Goal: Information Seeking & Learning: Learn about a topic

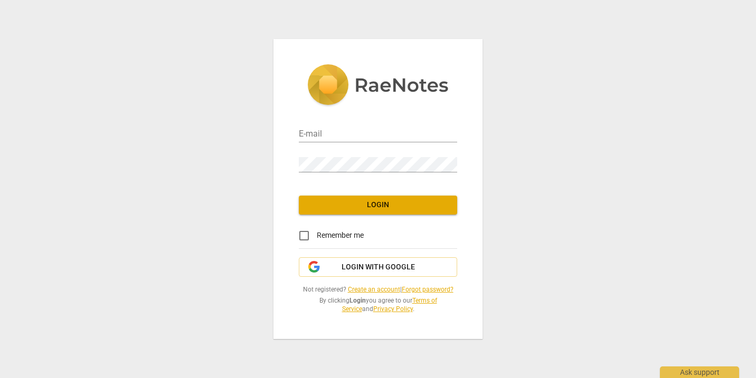
type input "[EMAIL_ADDRESS][DOMAIN_NAME]"
click at [378, 206] on span "Login" at bounding box center [377, 205] width 141 height 11
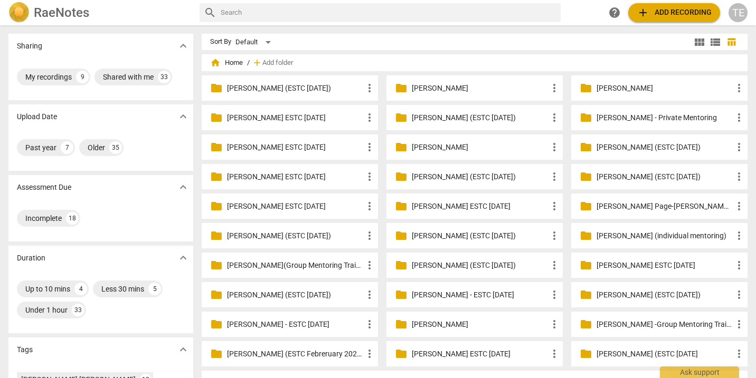
click at [284, 92] on p "[PERSON_NAME] (ESTC [DATE])" at bounding box center [295, 88] width 136 height 11
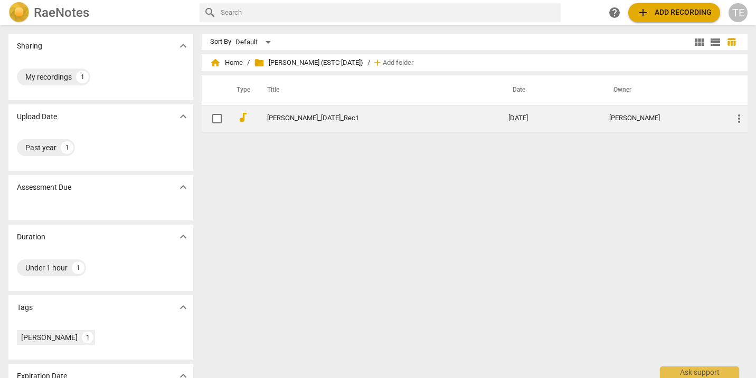
click at [291, 123] on td "[PERSON_NAME]_[DATE]_Rec1" at bounding box center [376, 118] width 245 height 27
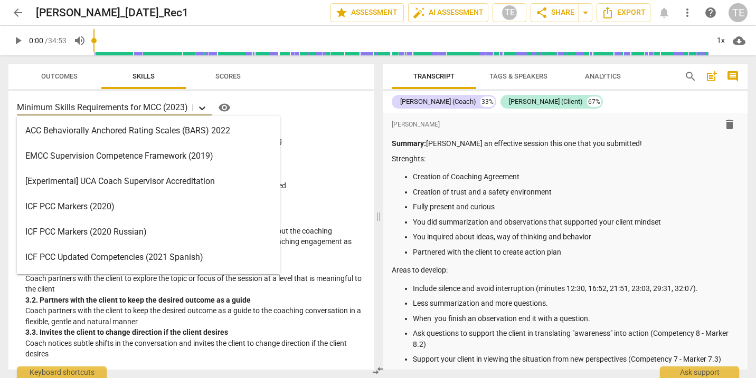
click at [201, 108] on icon at bounding box center [202, 109] width 6 height 4
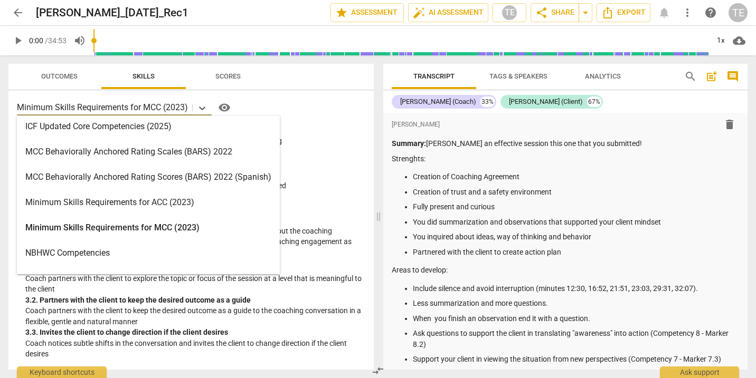
scroll to position [258, 0]
click at [177, 206] on div "Minimum Skills Requirements for ACC (2023)" at bounding box center [148, 201] width 263 height 25
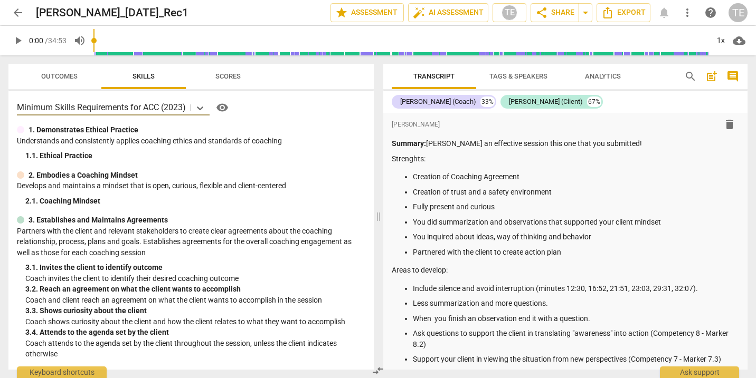
click at [143, 73] on span "Skills" at bounding box center [143, 76] width 22 height 8
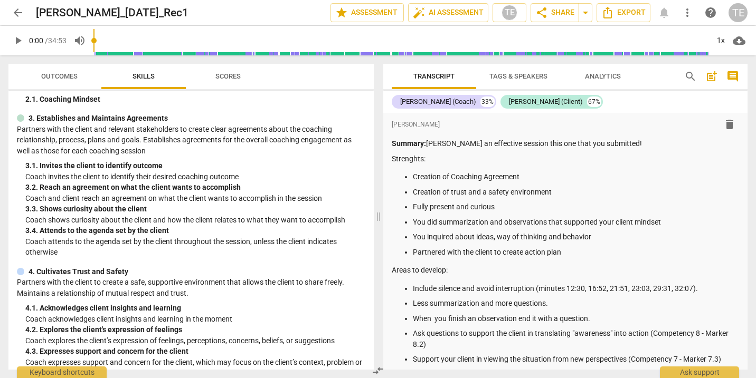
scroll to position [109, 0]
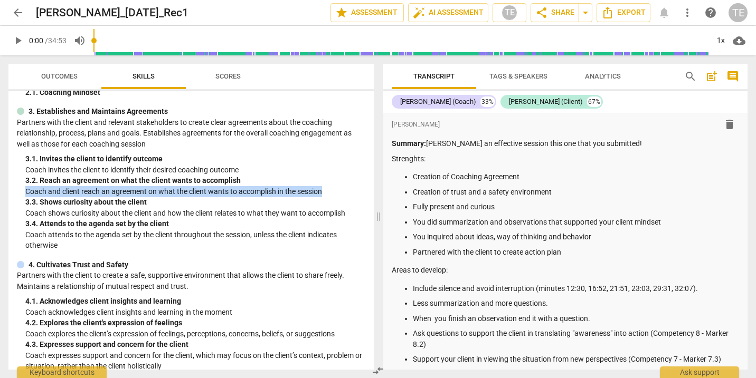
drag, startPoint x: 26, startPoint y: 187, endPoint x: 329, endPoint y: 187, distance: 303.0
click at [329, 187] on p "Coach and client reach an agreement on what the client wants to accomplish in t…" at bounding box center [195, 191] width 340 height 11
copy p "Coach and client reach an agreement on what the client wants to accomplish in t…"
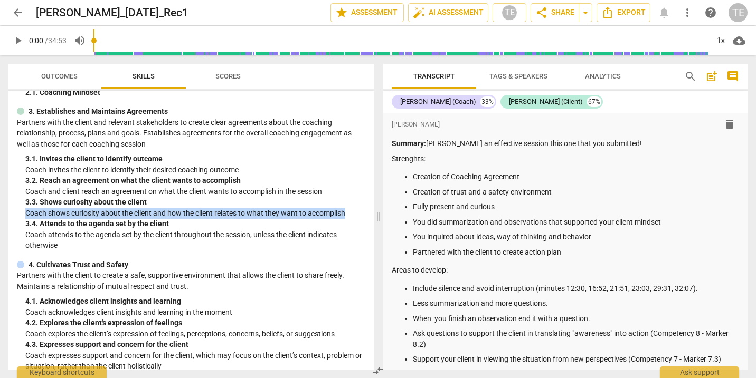
drag, startPoint x: 25, startPoint y: 210, endPoint x: 349, endPoint y: 210, distance: 324.1
click at [349, 210] on p "Coach shows curiosity about the client and how the client relates to what they …" at bounding box center [195, 213] width 340 height 11
copy p "Coach shows curiosity about the client and how the client relates to what they …"
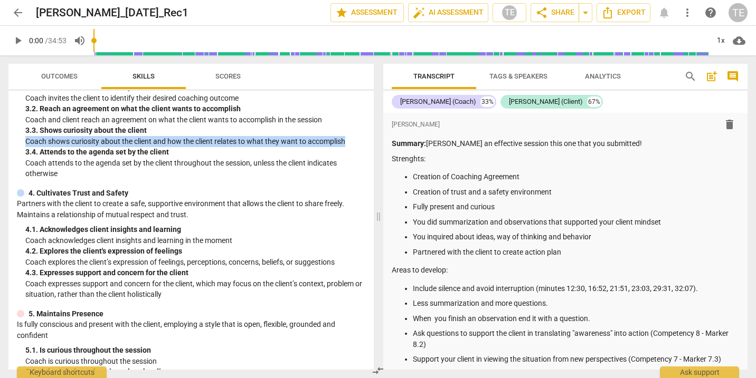
scroll to position [182, 0]
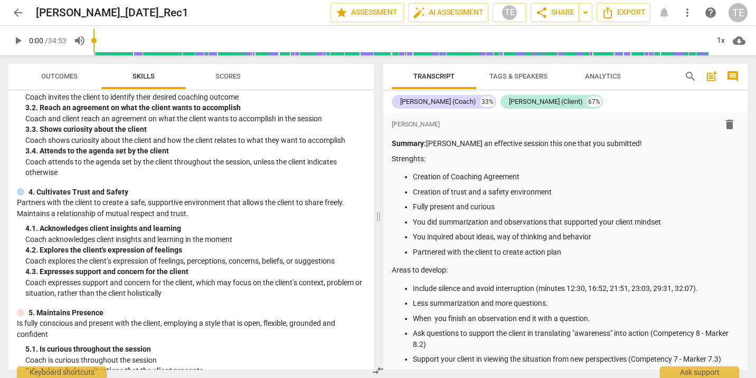
click at [238, 227] on div "4. 1. Acknowledges client insights and learning" at bounding box center [195, 228] width 340 height 11
click at [235, 234] on p "Coach acknowledges client insights and learning in the moment" at bounding box center [195, 239] width 340 height 11
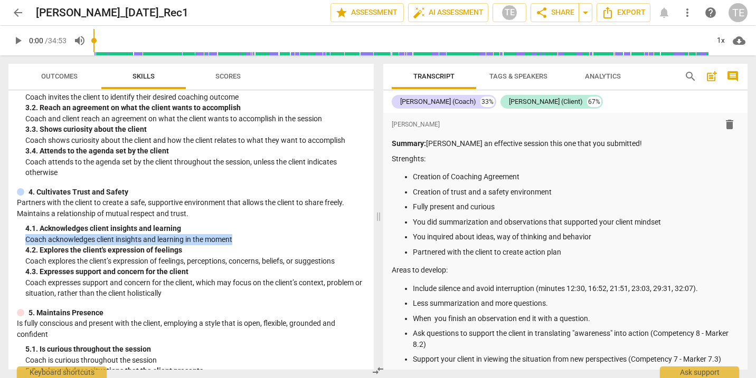
drag, startPoint x: 25, startPoint y: 232, endPoint x: 238, endPoint y: 231, distance: 212.7
click at [238, 231] on div "4. Cultivates Trust and Safety Partners with the client to create a safe, suppo…" at bounding box center [191, 243] width 348 height 112
copy p "Coach acknowledges client insights and learning in the moment"
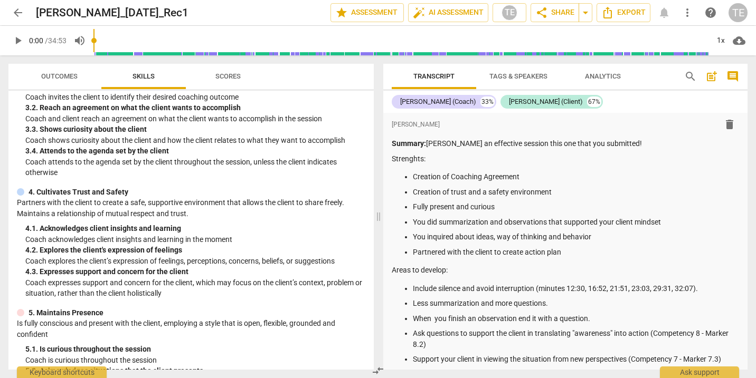
click at [265, 267] on div "4. 3. Expresses support and concern for the client" at bounding box center [195, 272] width 340 height 11
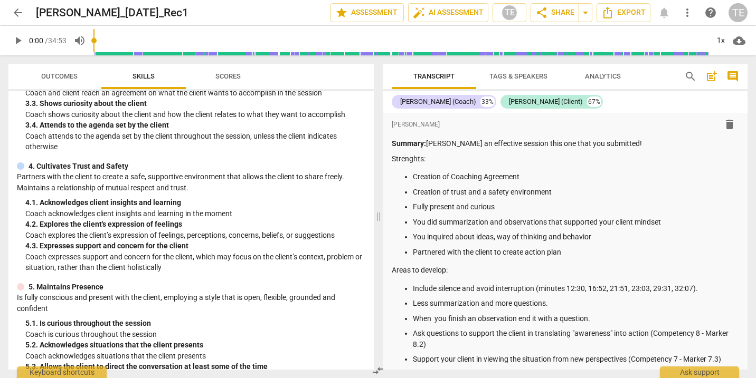
scroll to position [217, 0]
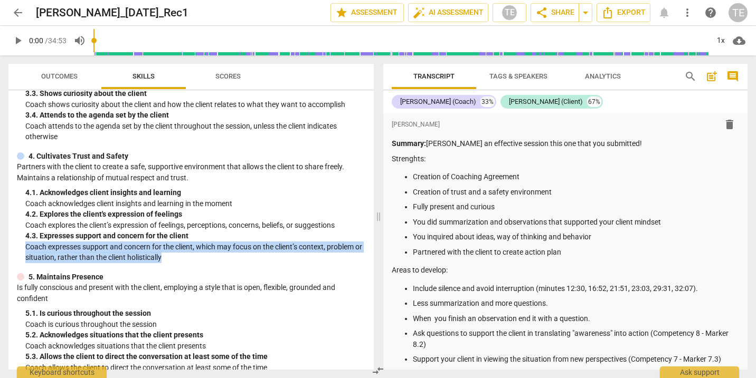
drag, startPoint x: 27, startPoint y: 239, endPoint x: 181, endPoint y: 253, distance: 154.8
click at [181, 253] on p "Coach expresses support and concern for the client, which may focus on the clie…" at bounding box center [195, 253] width 340 height 22
copy p "Coach expresses support and concern for the client, which may focus on the clie…"
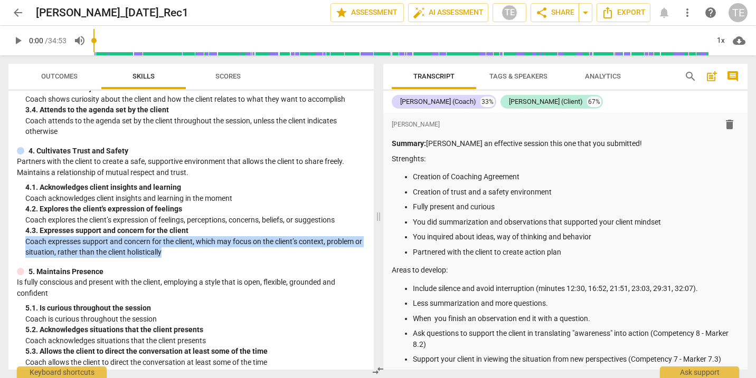
scroll to position [220, 0]
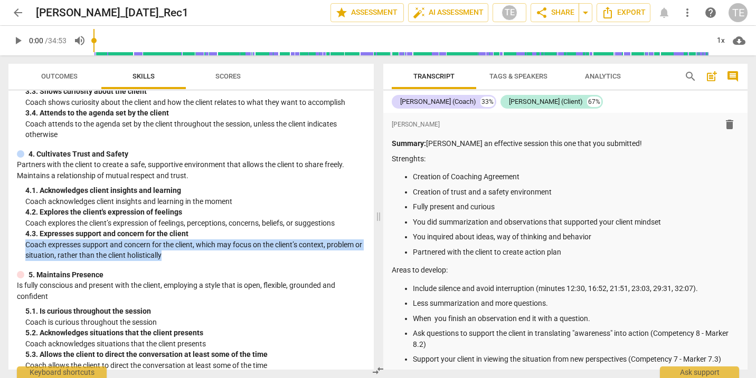
click at [230, 253] on p "Coach expresses support and concern for the client, which may focus on the clie…" at bounding box center [195, 251] width 340 height 22
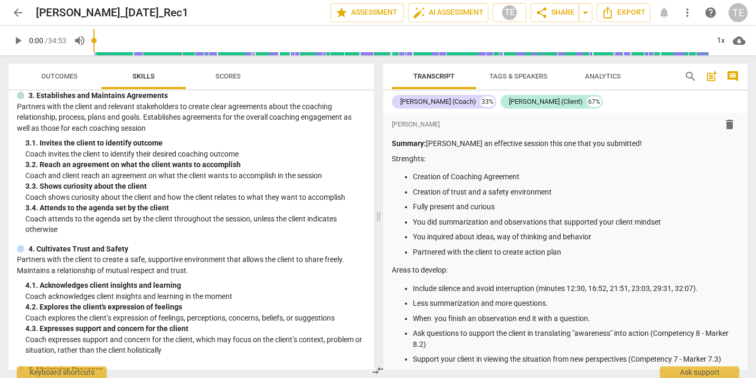
scroll to position [122, 0]
